Goal: Task Accomplishment & Management: Use online tool/utility

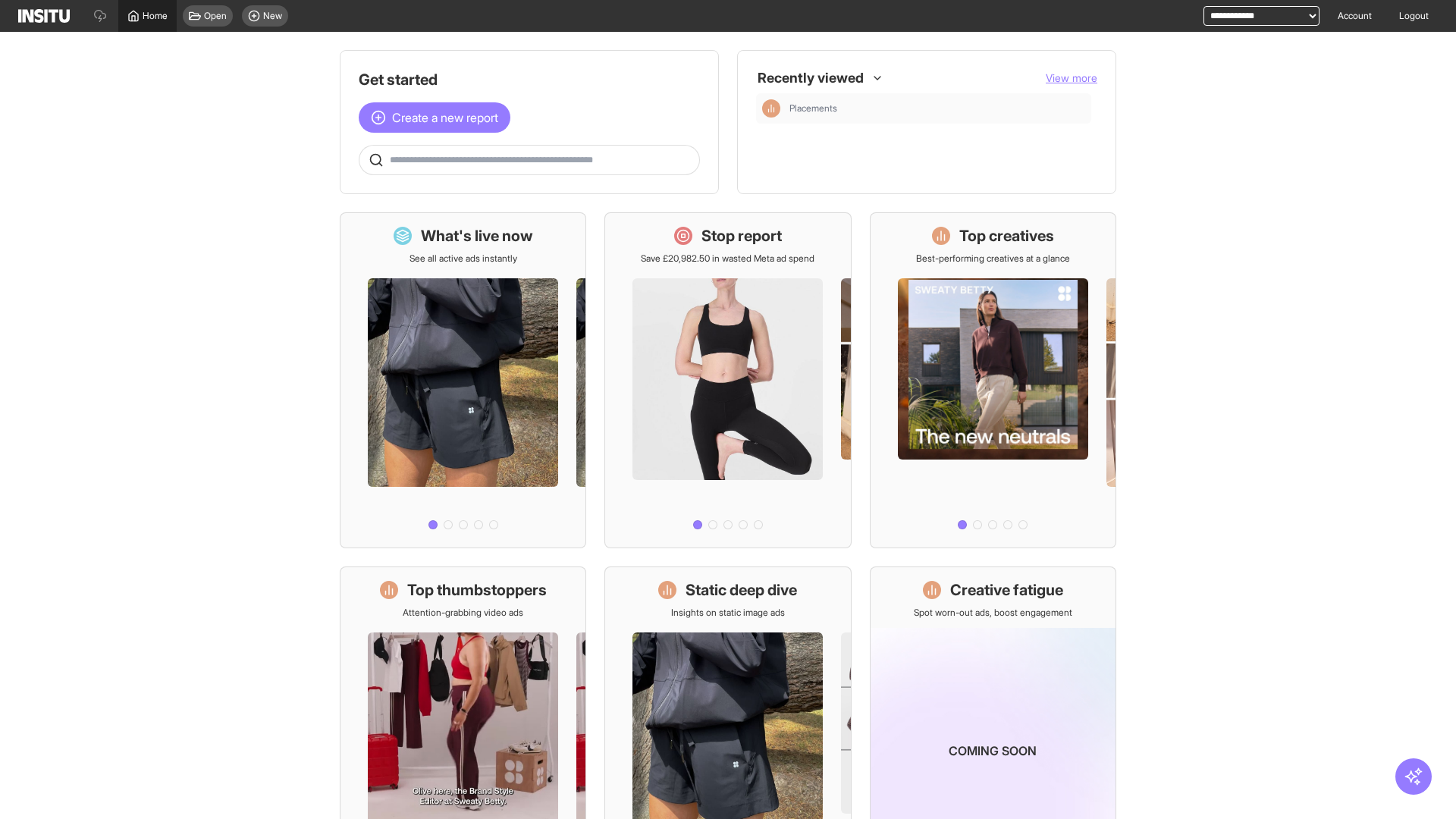
click at [147, 16] on span "Home" at bounding box center [155, 16] width 25 height 12
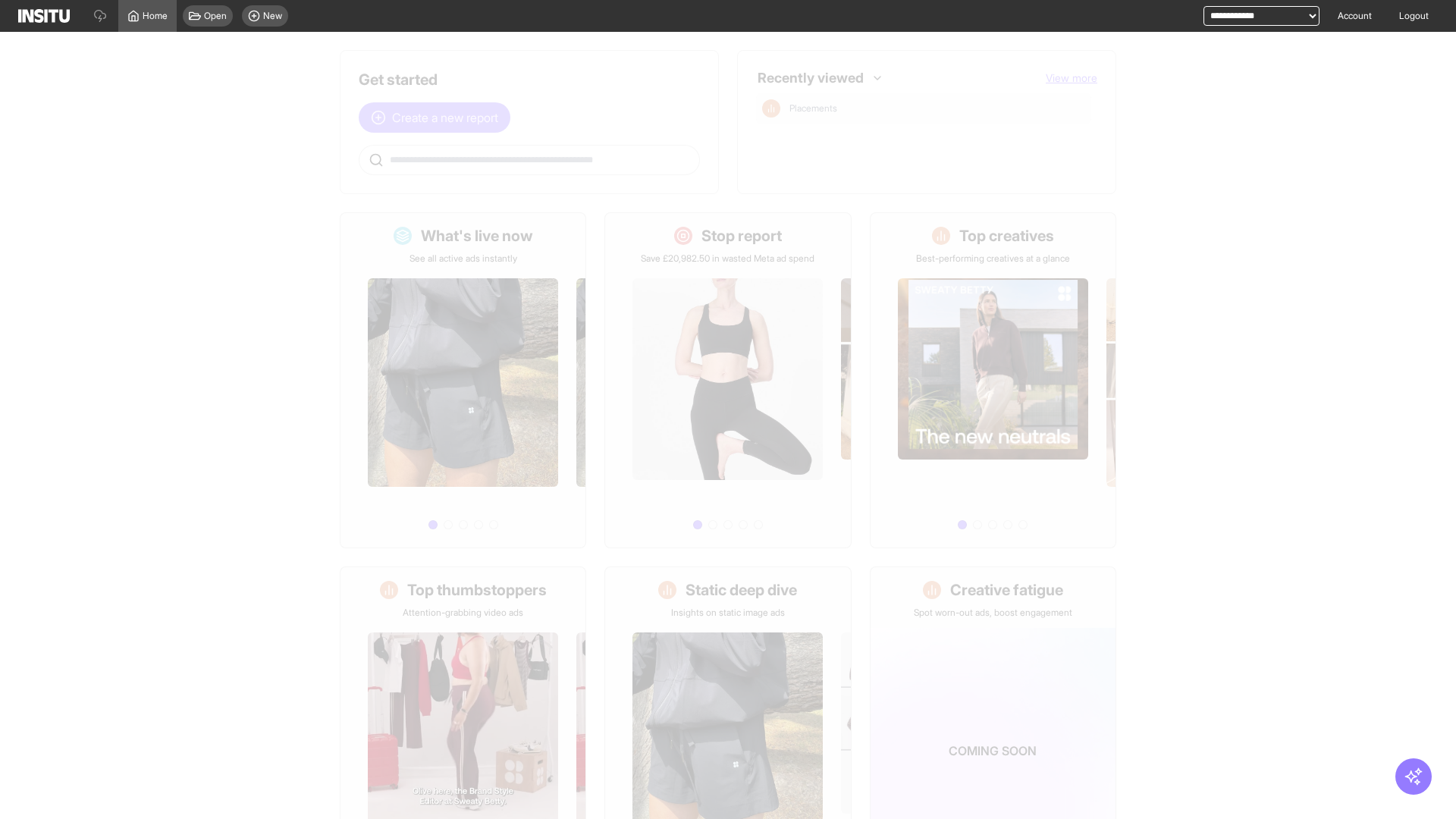
click at [439, 118] on span "Create a new report" at bounding box center [445, 117] width 106 height 19
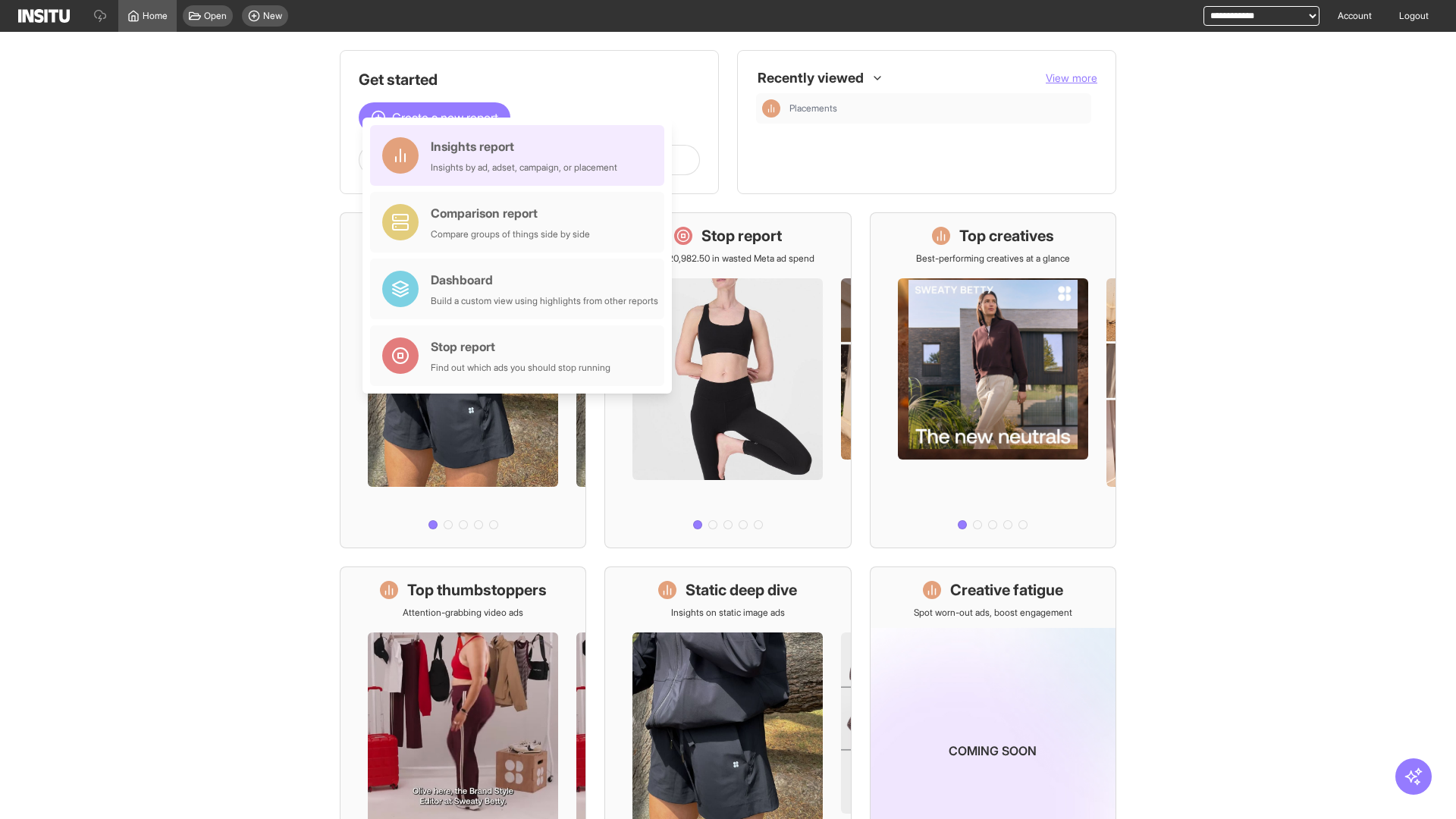
click at [521, 155] on div "Insights report Insights by ad, adset, campaign, or placement" at bounding box center [524, 155] width 186 height 36
